Goal: Task Accomplishment & Management: Manage account settings

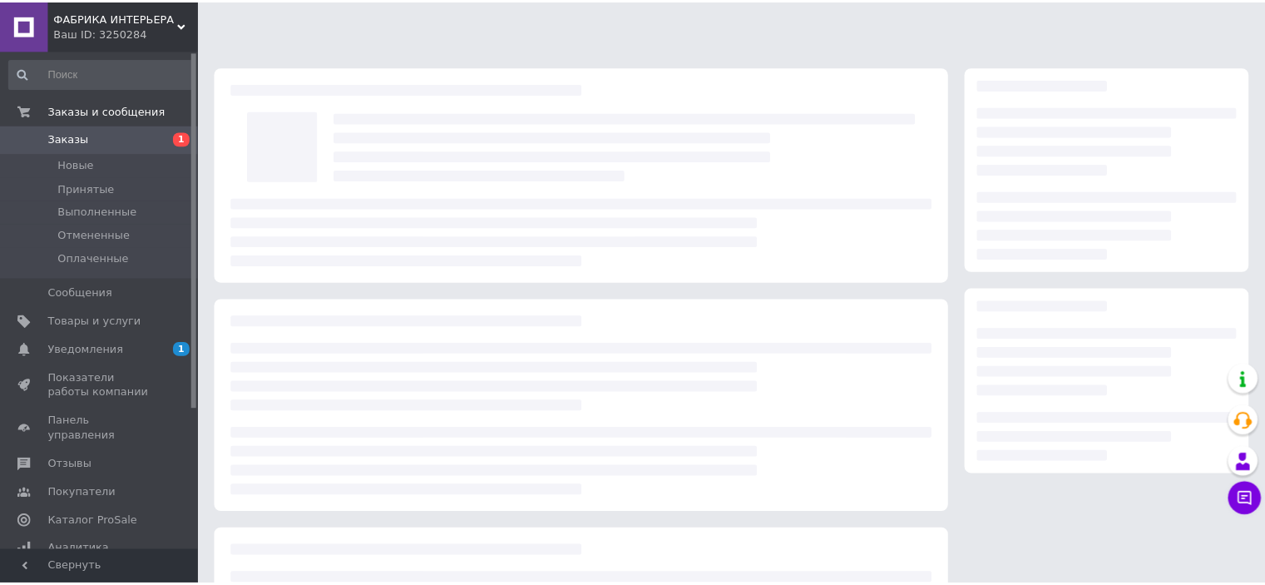
scroll to position [166, 0]
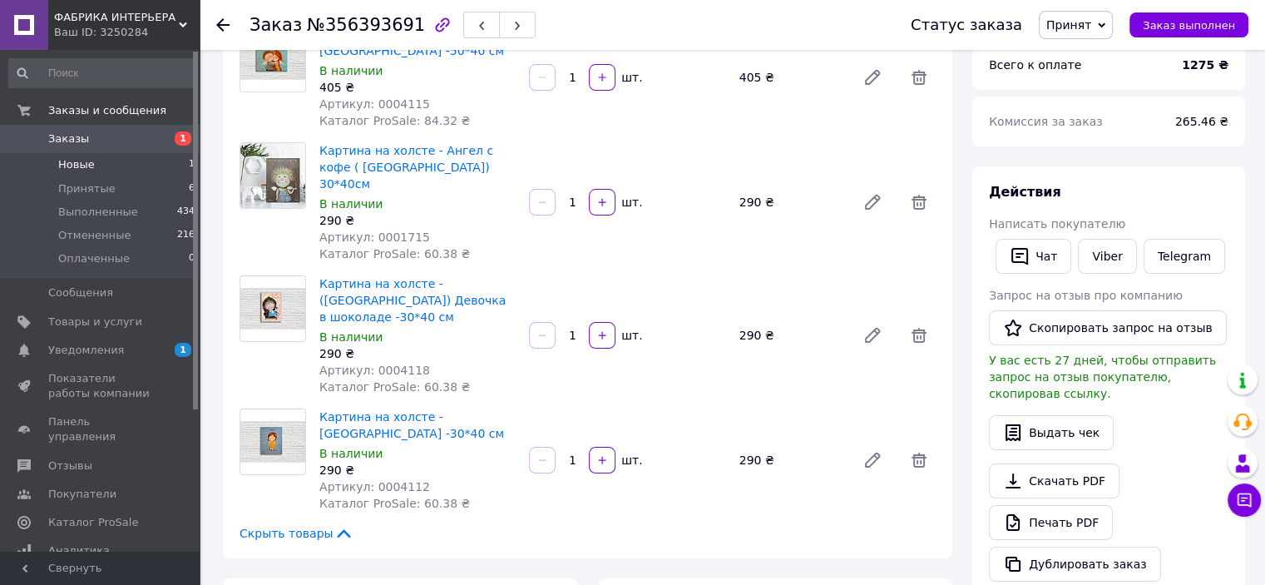
click at [96, 162] on li "Новые 1" at bounding box center [102, 164] width 205 height 23
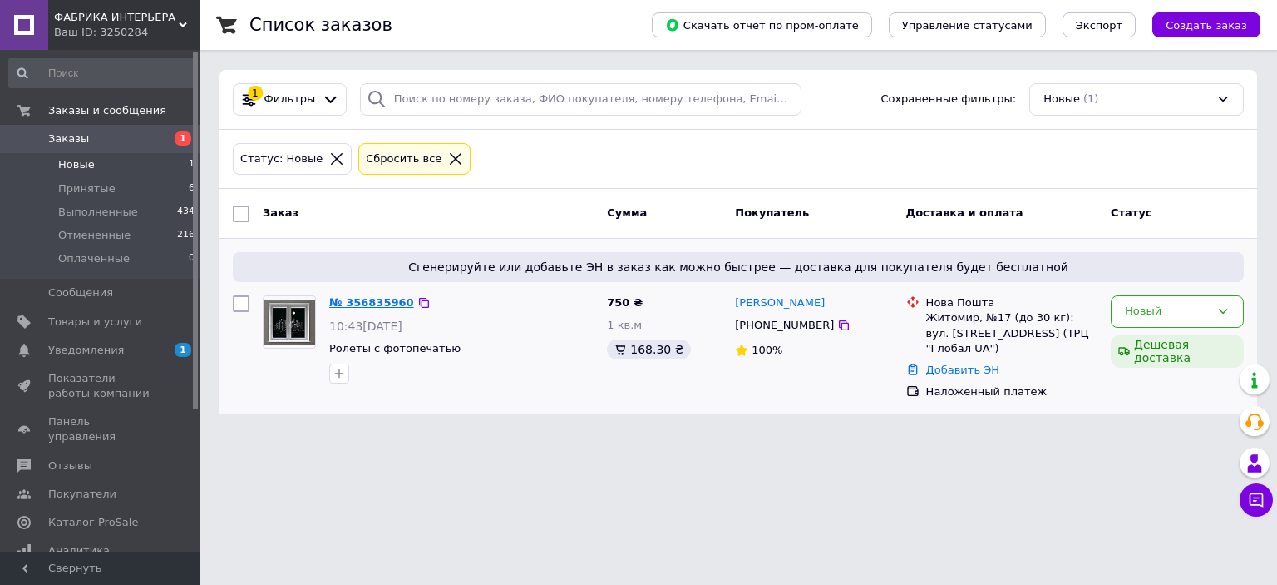
click at [354, 299] on link "№ 356835960" at bounding box center [371, 302] width 85 height 12
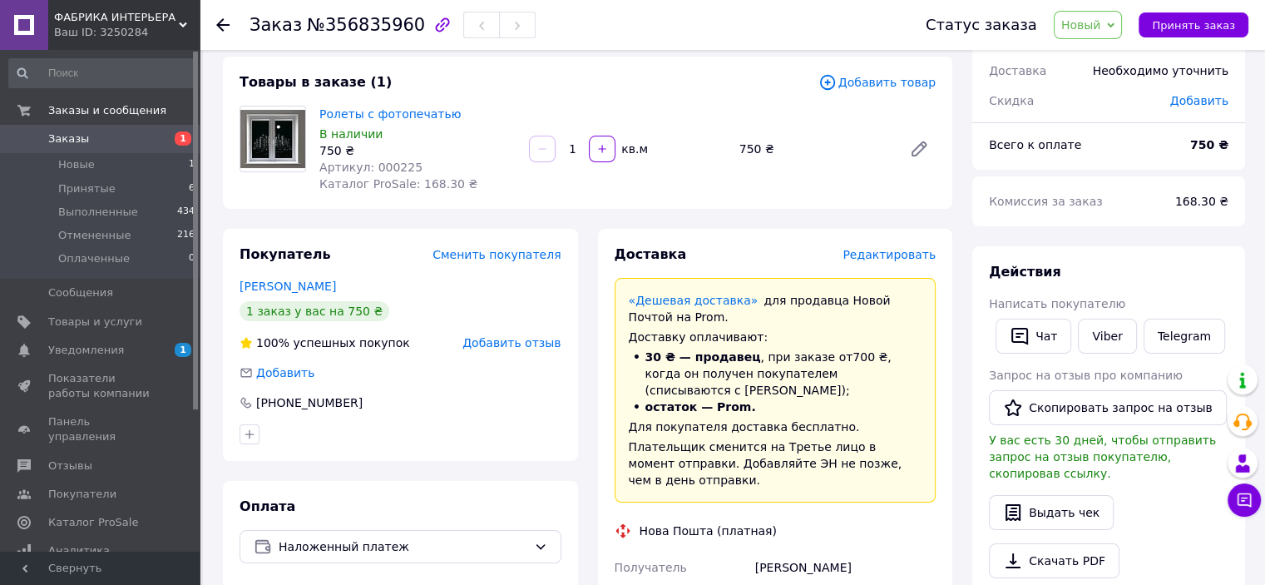
scroll to position [333, 0]
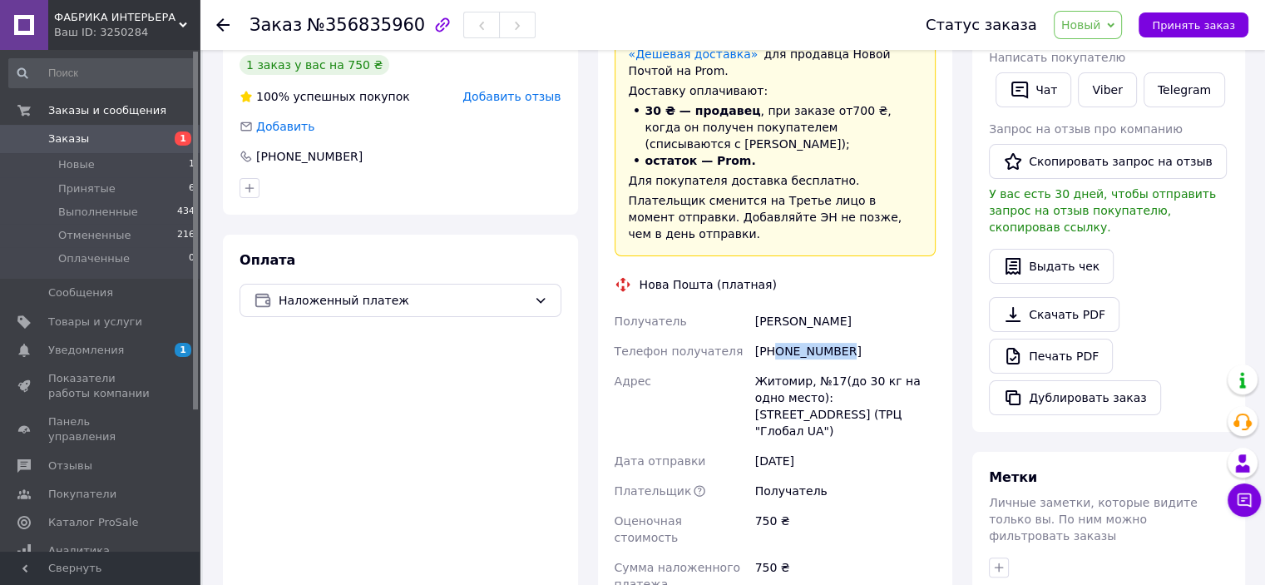
drag, startPoint x: 838, startPoint y: 334, endPoint x: 774, endPoint y: 334, distance: 64.0
click at [774, 336] on div "[PHONE_NUMBER]" at bounding box center [845, 351] width 187 height 30
copy div "0689909004"
